Goal: Transaction & Acquisition: Download file/media

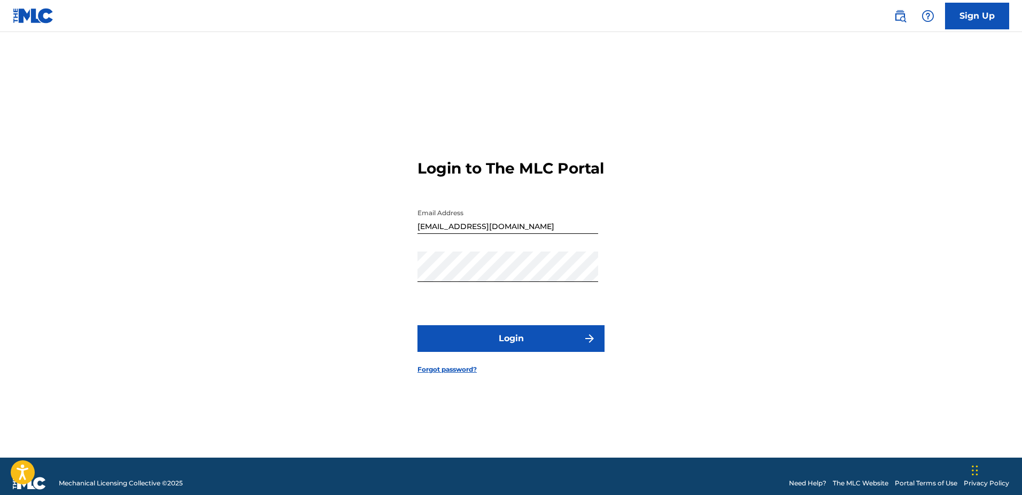
click at [492, 350] on button "Login" at bounding box center [510, 338] width 187 height 27
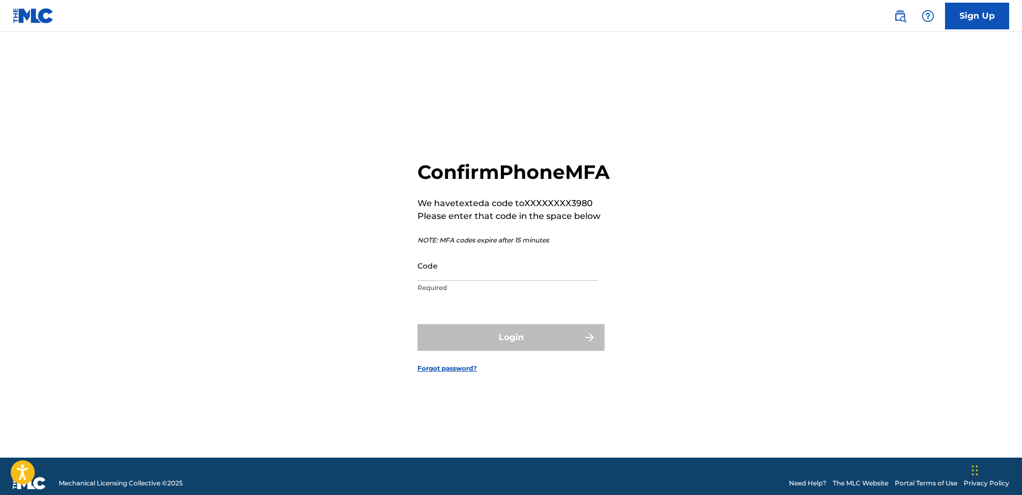
click at [506, 281] on input "Code" at bounding box center [507, 266] width 181 height 30
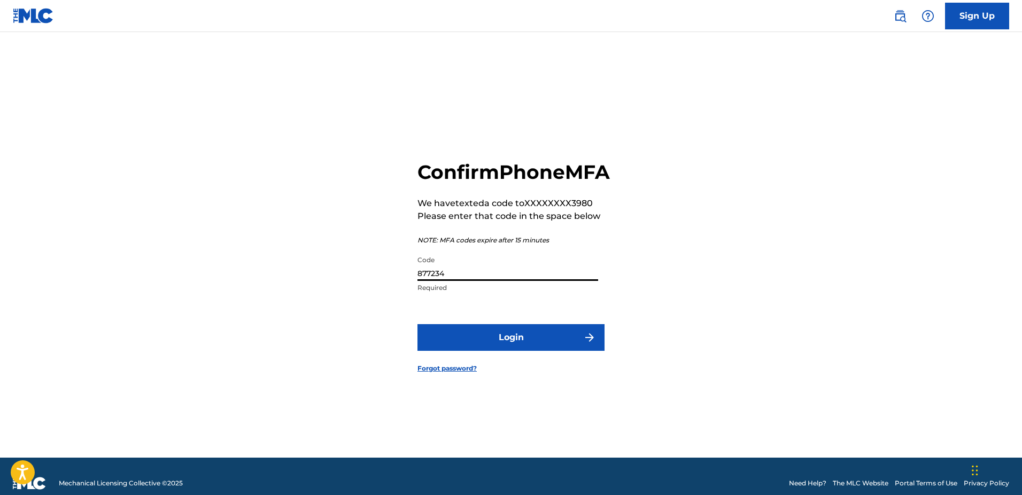
type input "877234"
click at [417, 324] on button "Login" at bounding box center [510, 337] width 187 height 27
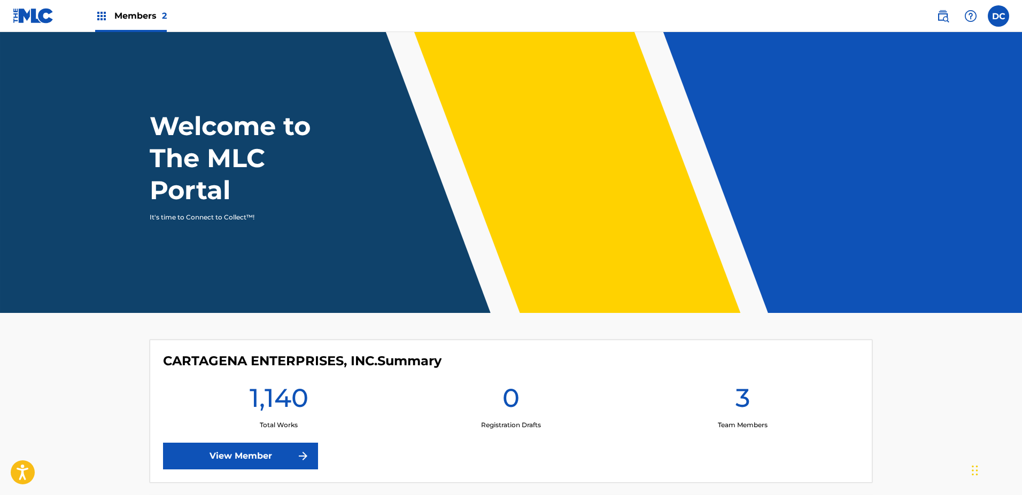
click at [244, 455] on link "View Member" at bounding box center [240, 456] width 155 height 27
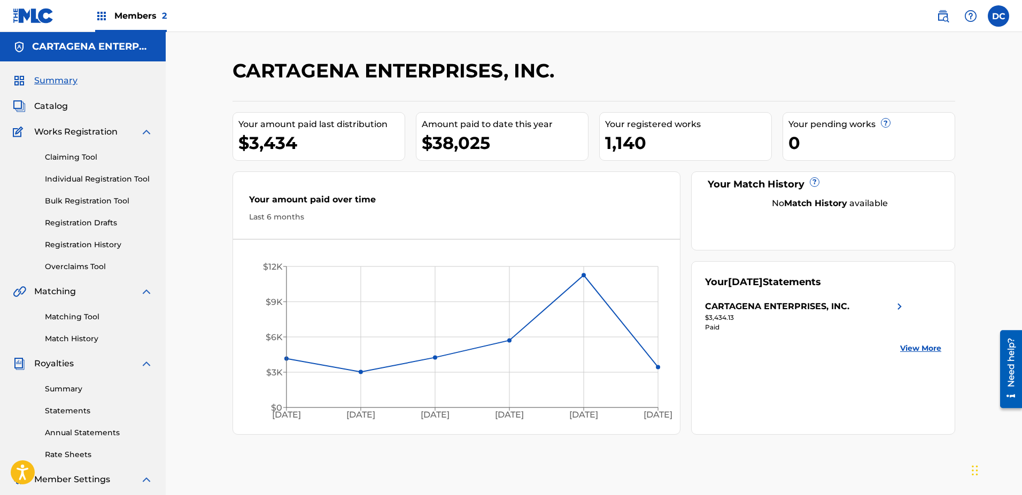
click at [49, 104] on span "Catalog" at bounding box center [51, 106] width 34 height 13
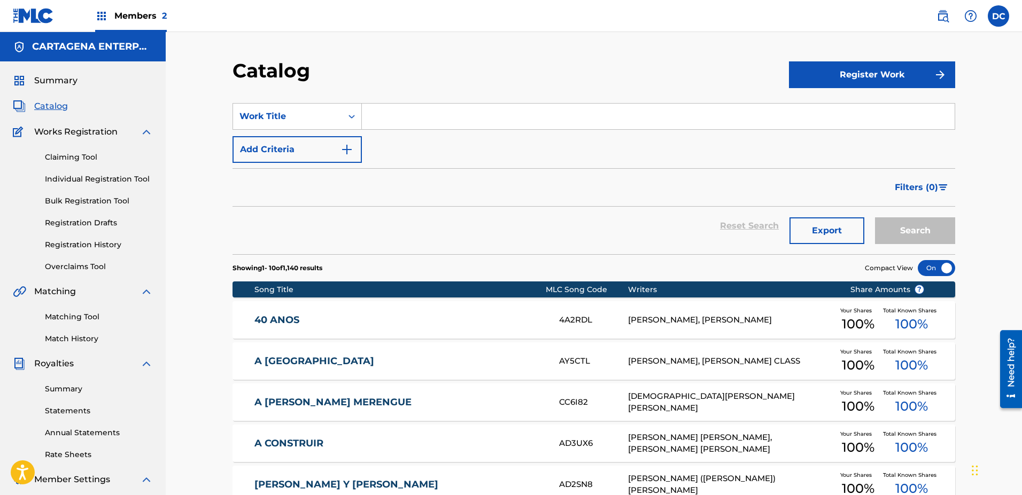
click at [72, 414] on link "Statements" at bounding box center [99, 411] width 108 height 11
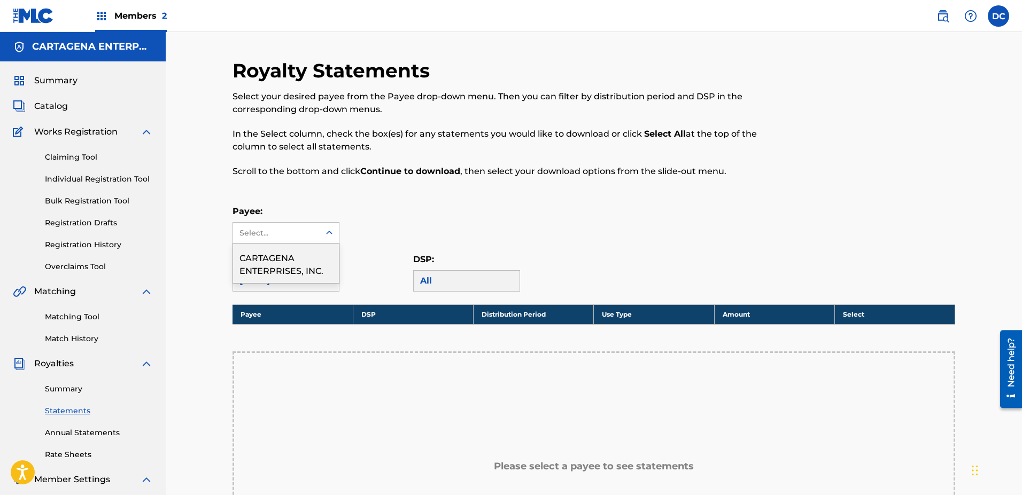
click at [325, 231] on icon at bounding box center [329, 233] width 11 height 11
click at [286, 268] on div "CARTAGENA ENTERPRISES, INC." at bounding box center [286, 264] width 106 height 40
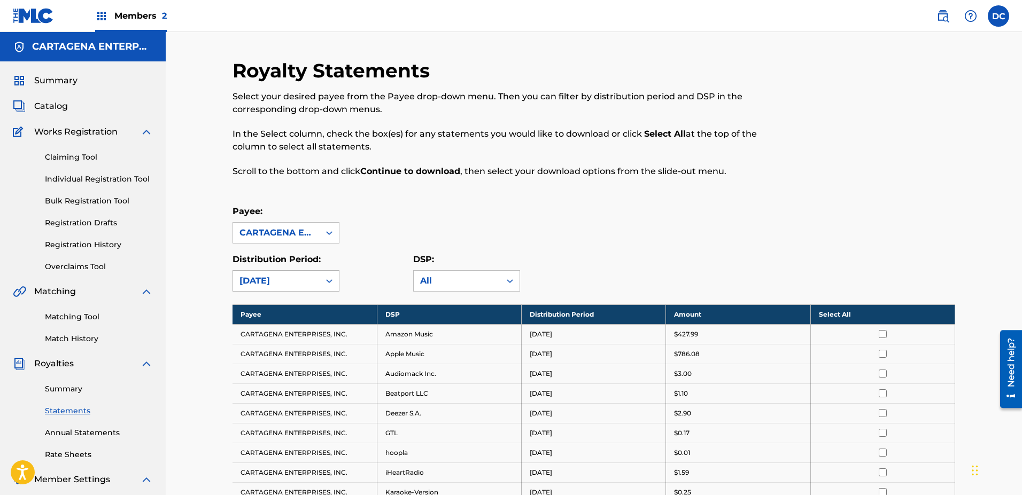
click at [330, 280] on icon at bounding box center [329, 281] width 11 height 11
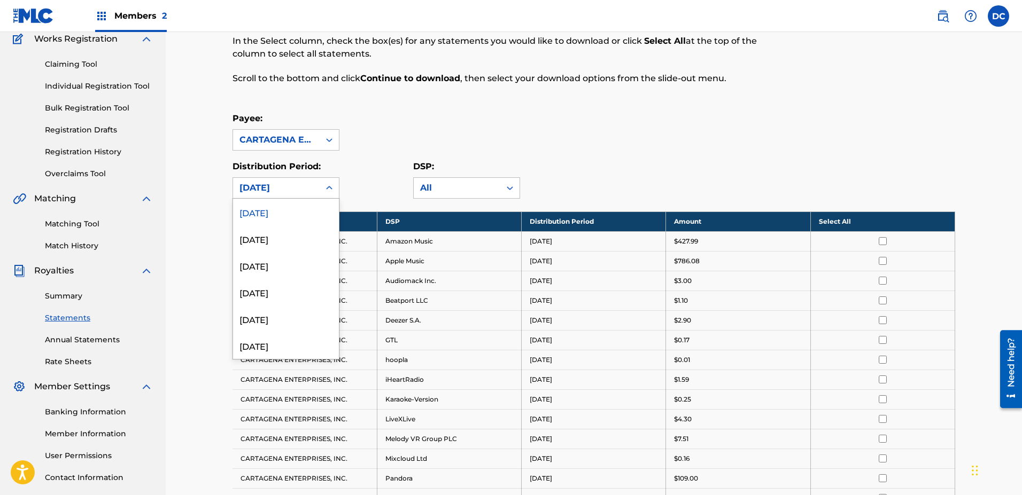
scroll to position [164, 0]
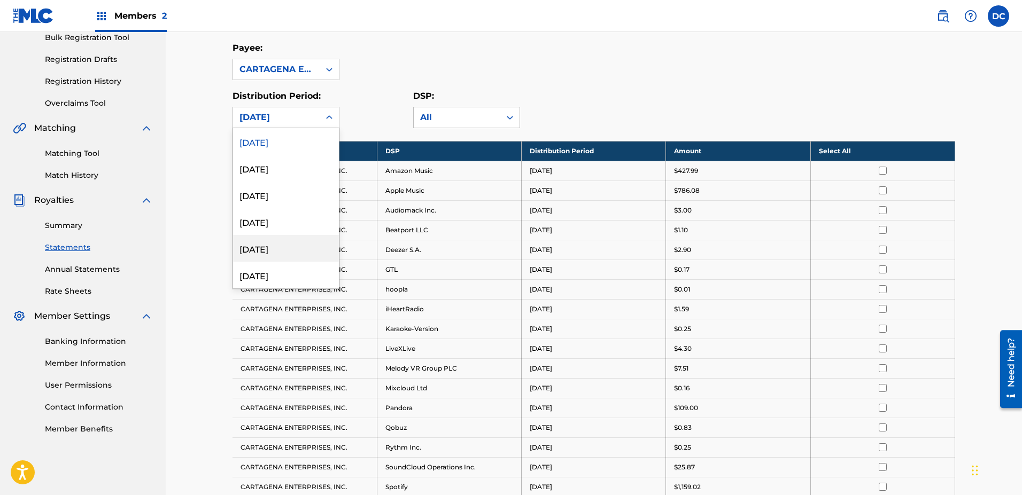
click at [273, 250] on div "[DATE]" at bounding box center [286, 248] width 106 height 27
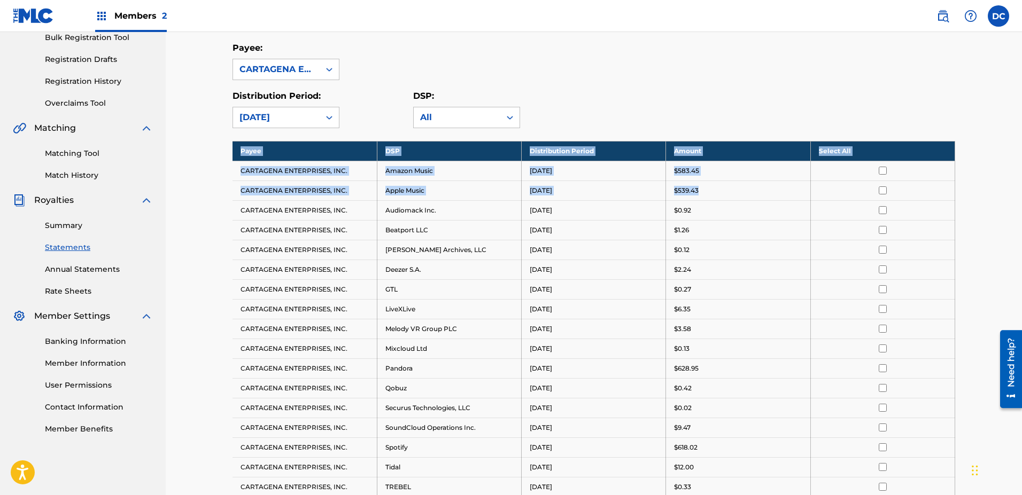
drag, startPoint x: 1021, startPoint y: 117, endPoint x: 978, endPoint y: 89, distance: 51.6
click at [1019, 184] on div "Royalty Statements Select your desired payee from the Payee drop-down menu. The…" at bounding box center [594, 263] width 856 height 788
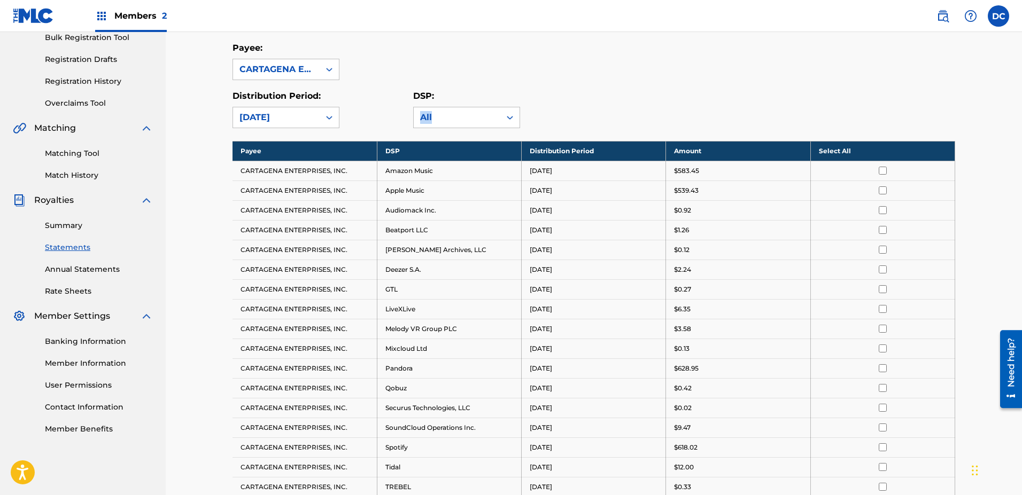
click at [549, 103] on div "DSP: All" at bounding box center [503, 109] width 181 height 38
click at [328, 115] on icon at bounding box center [329, 117] width 11 height 11
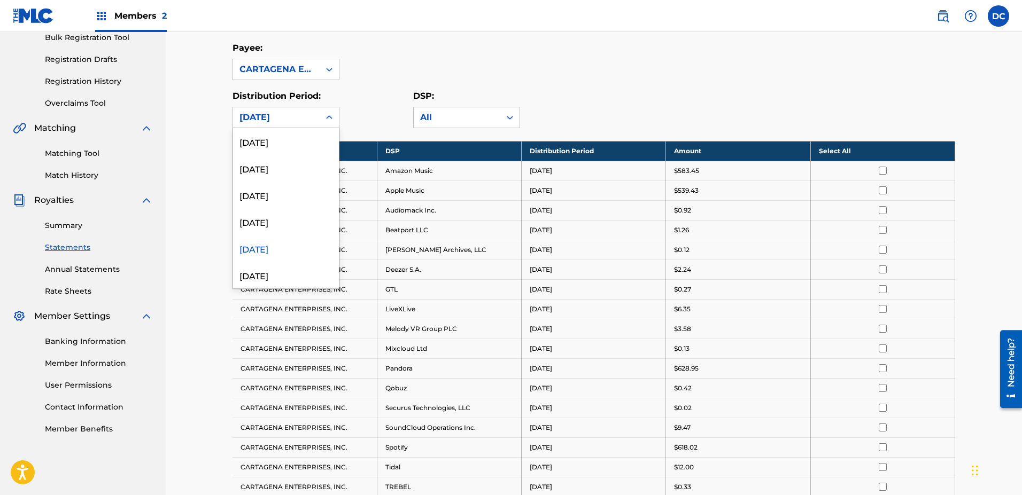
click at [263, 247] on div "[DATE]" at bounding box center [286, 248] width 106 height 27
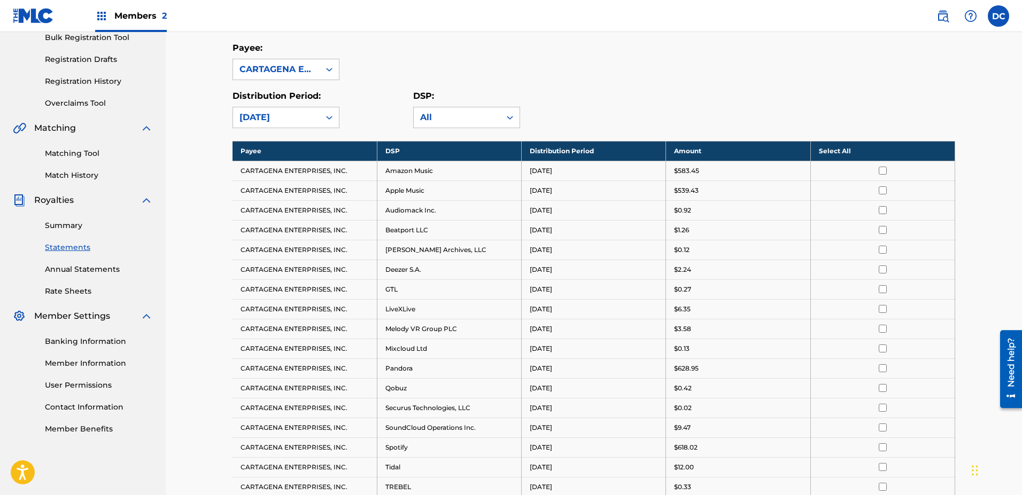
click at [327, 114] on icon at bounding box center [329, 117] width 11 height 11
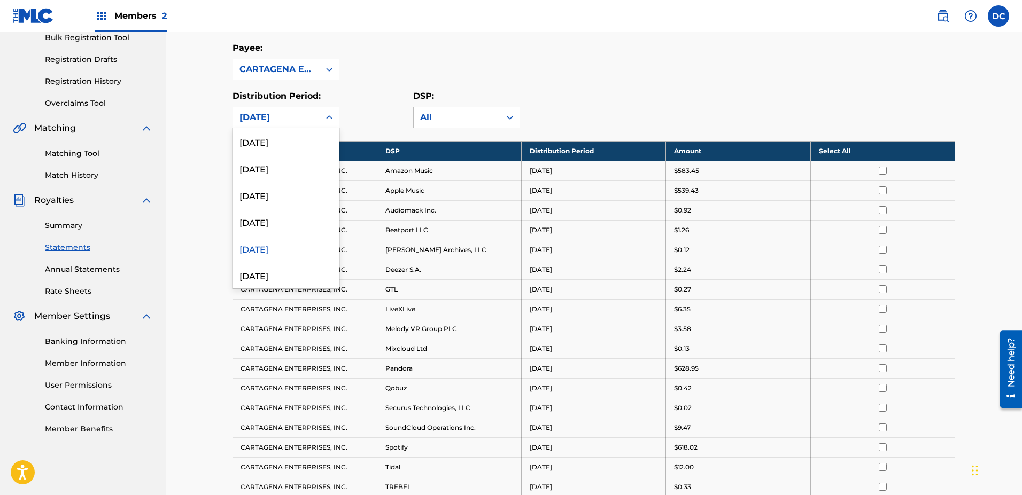
click at [254, 249] on div "[DATE]" at bounding box center [286, 248] width 106 height 27
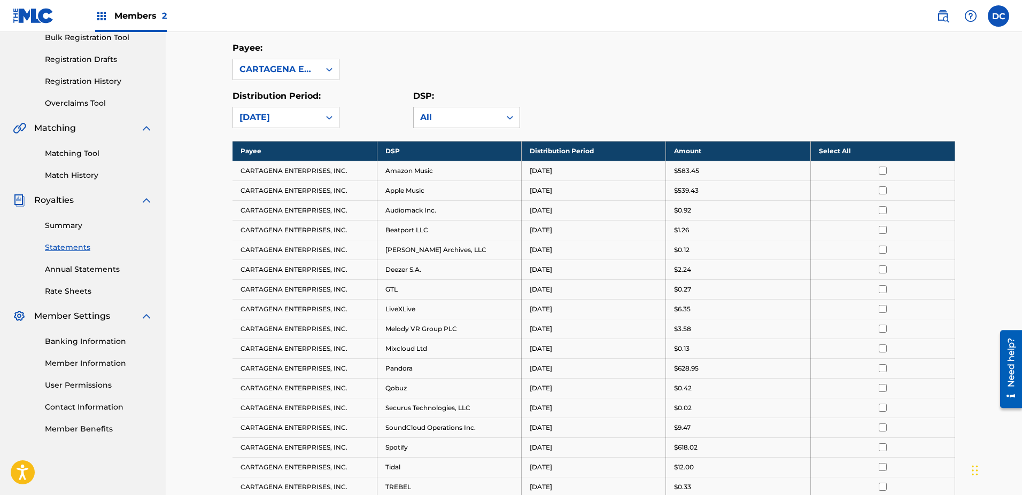
click at [859, 151] on th "Select All" at bounding box center [882, 151] width 144 height 20
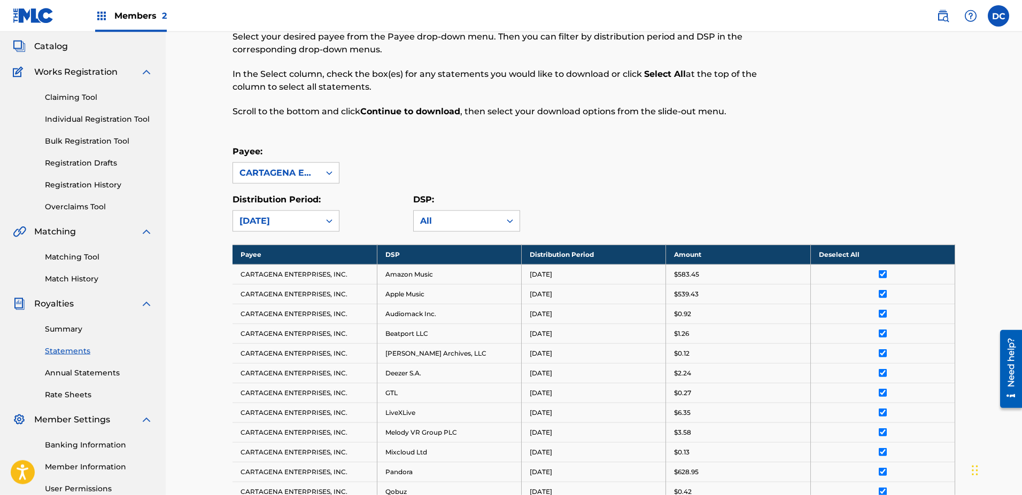
scroll to position [376, 0]
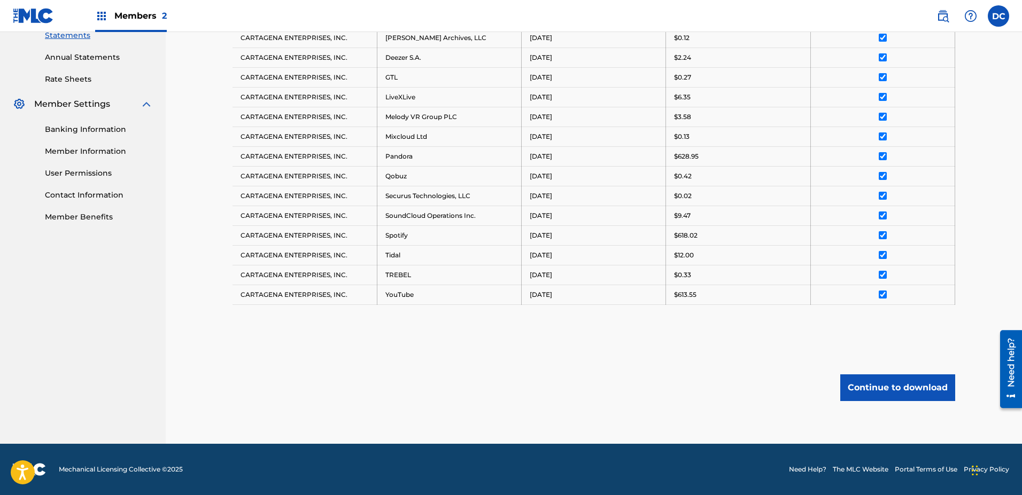
click at [890, 389] on button "Continue to download" at bounding box center [897, 388] width 115 height 27
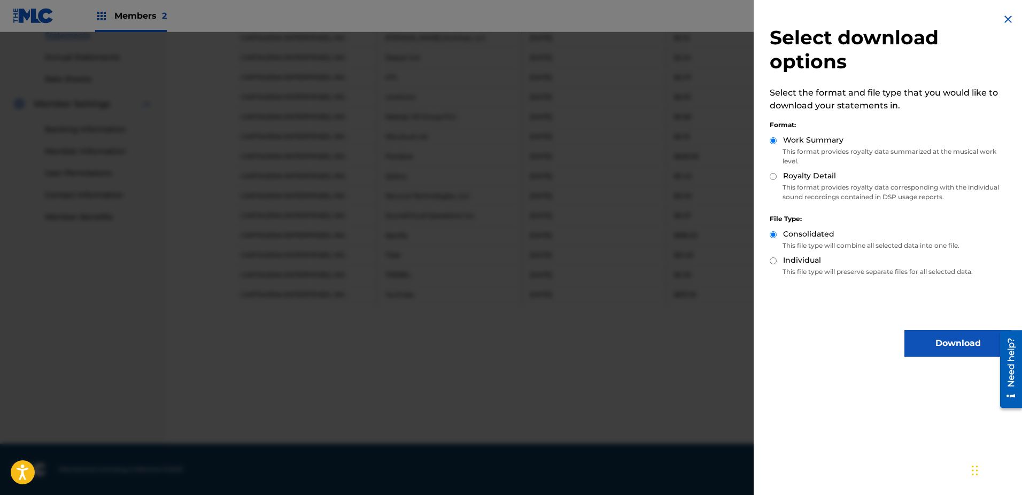
click at [772, 174] on input "Royalty Detail" at bounding box center [773, 176] width 7 height 7
radio input "true"
click at [774, 261] on input "Individual" at bounding box center [773, 261] width 7 height 7
radio input "true"
click at [917, 343] on button "Download" at bounding box center [957, 343] width 107 height 27
